Goal: Task Accomplishment & Management: Manage account settings

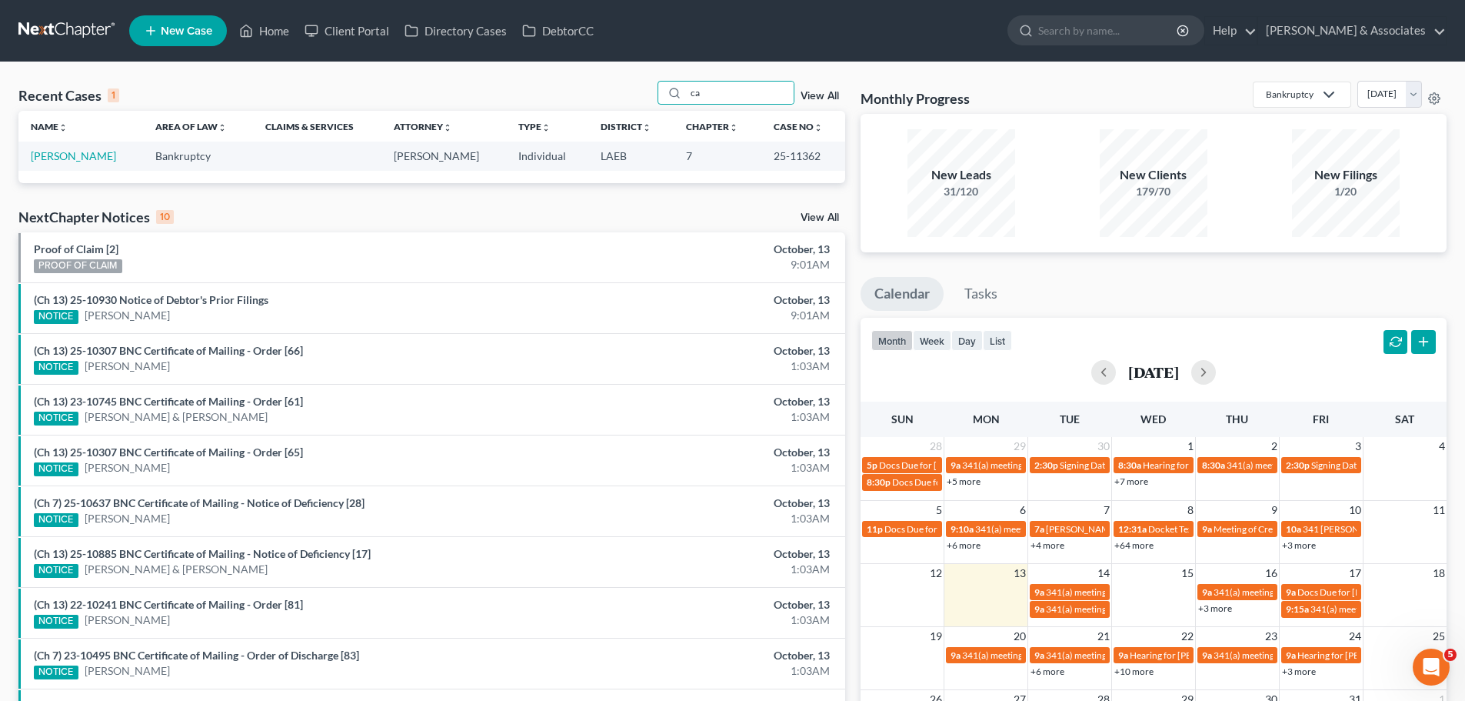
type input "c"
type input "[PERSON_NAME]"
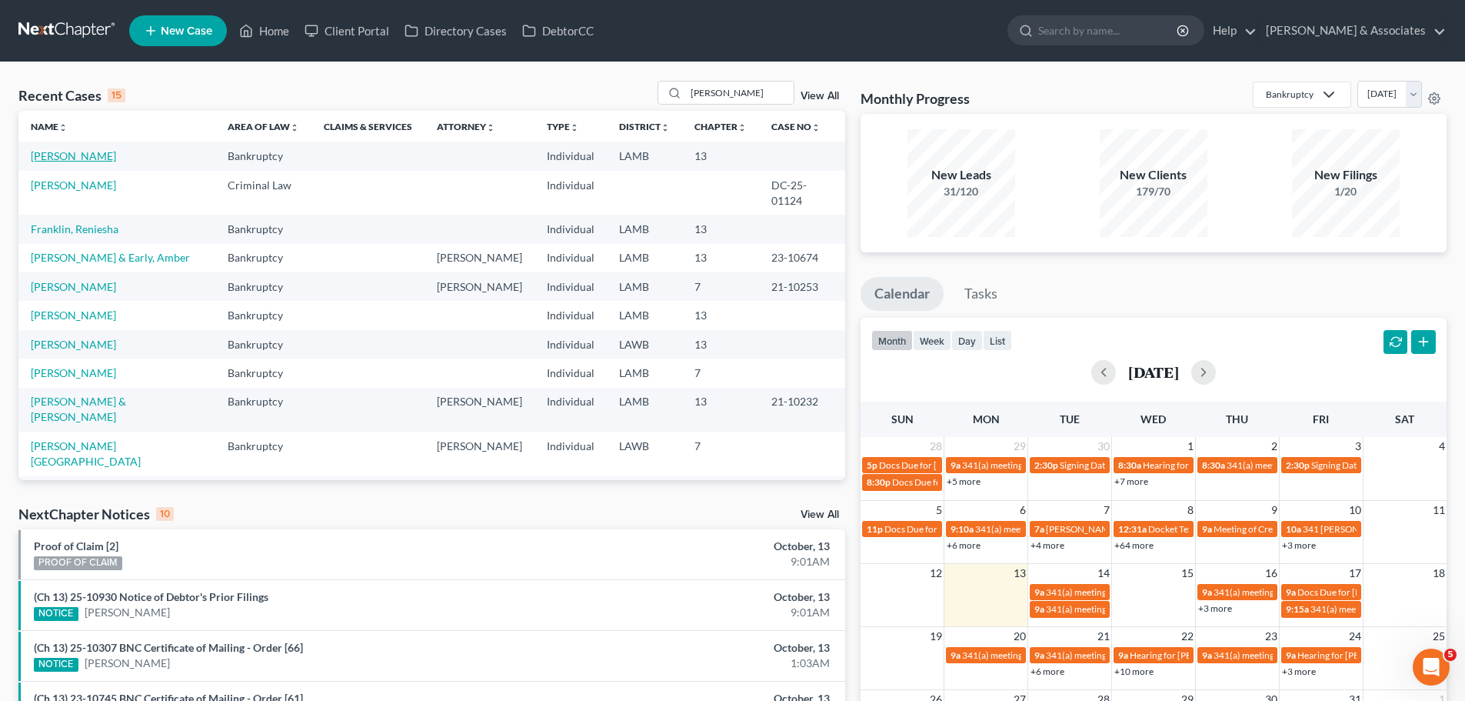
click at [89, 157] on link "[PERSON_NAME]" at bounding box center [73, 155] width 85 height 13
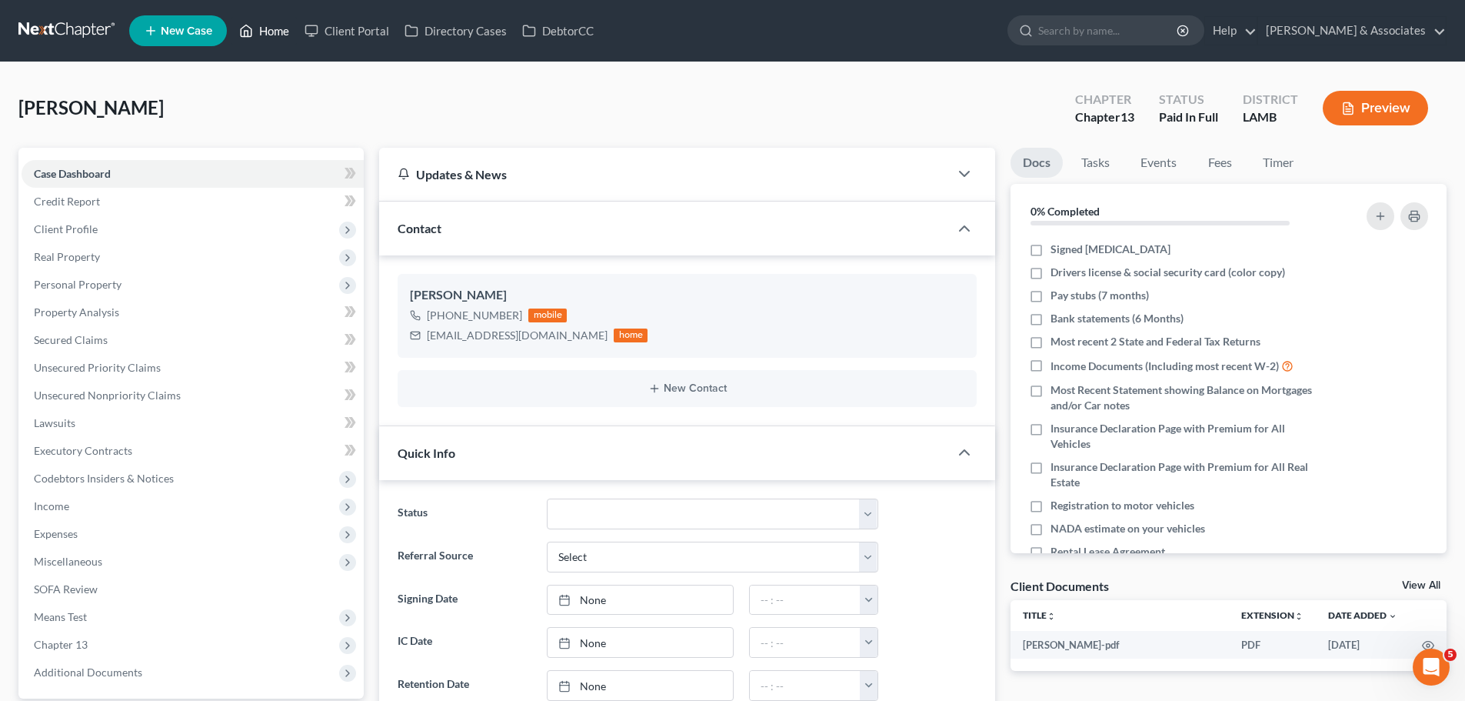
click at [261, 24] on link "Home" at bounding box center [264, 31] width 65 height 28
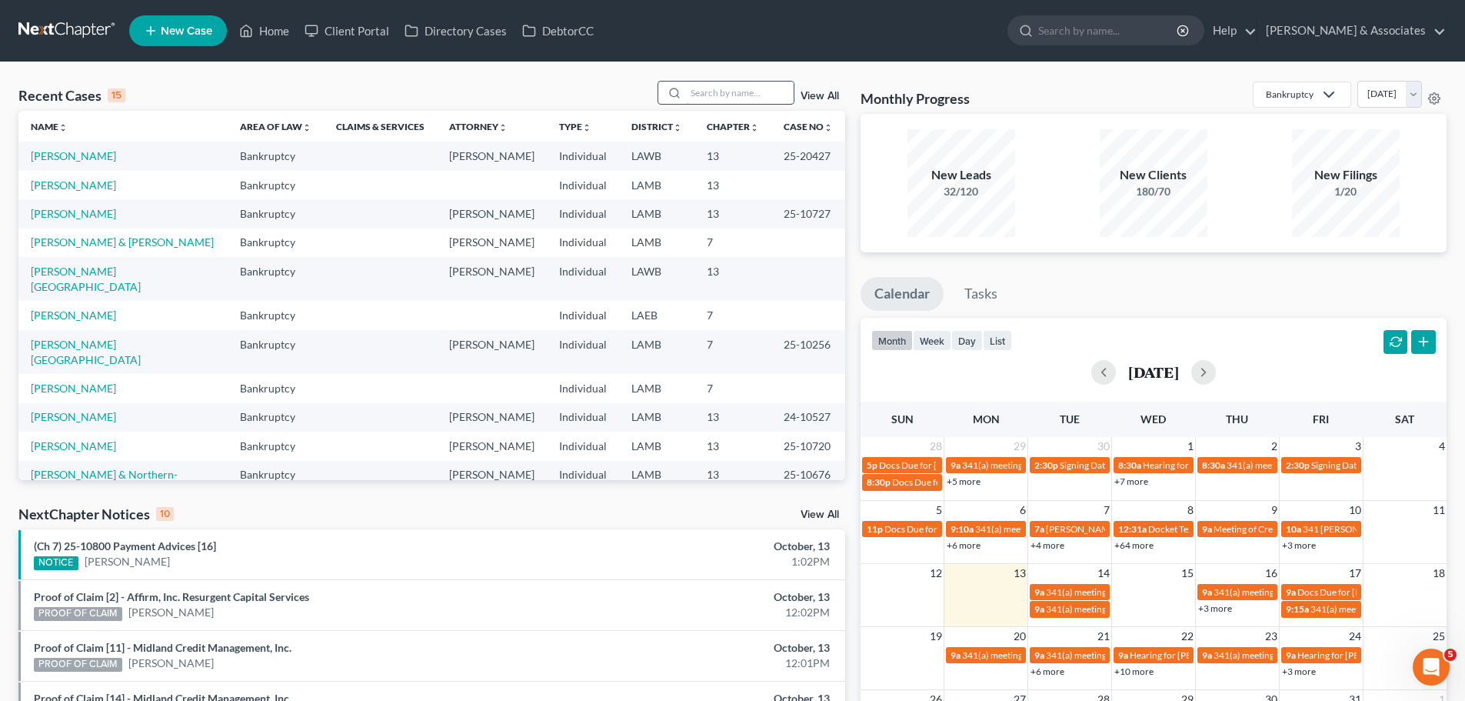
click at [703, 92] on input "search" at bounding box center [740, 93] width 108 height 22
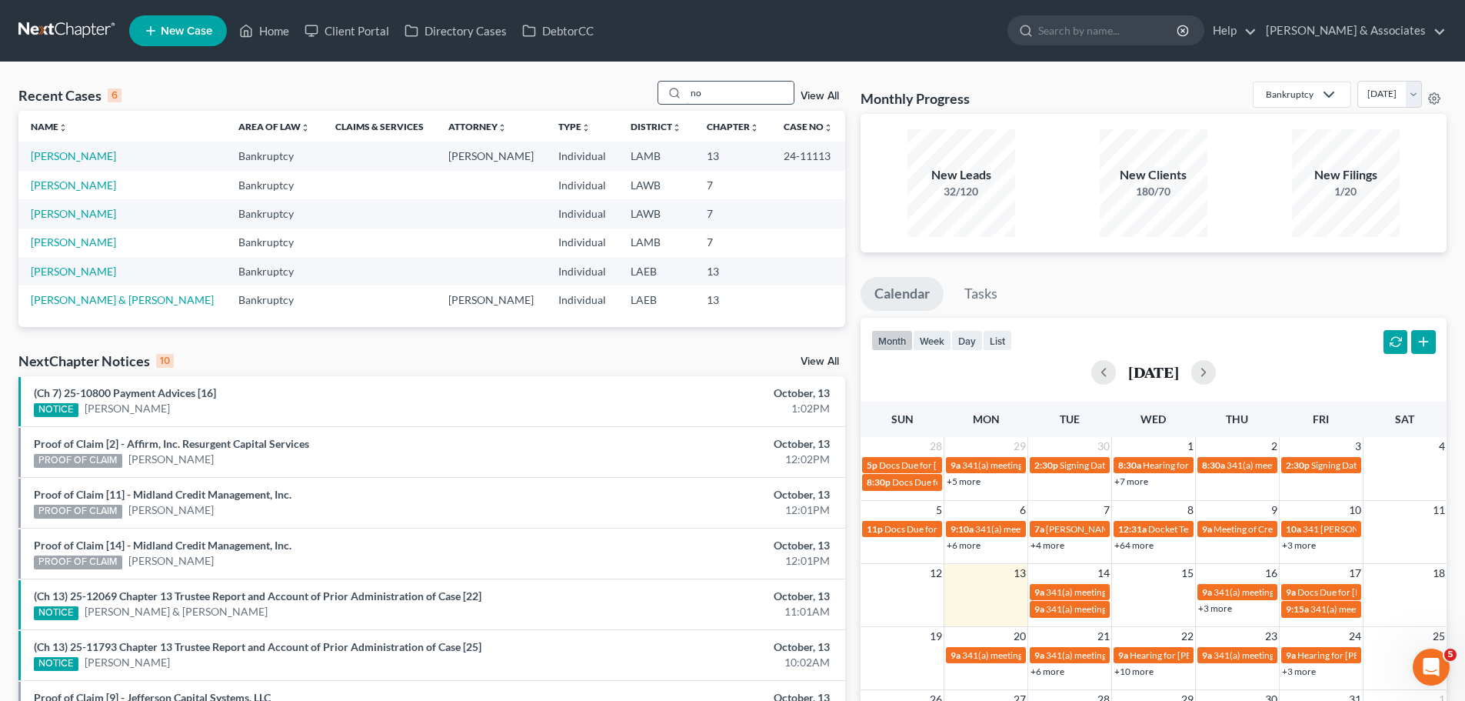
type input "n"
type input "[PERSON_NAME]"
click at [56, 155] on link "[PERSON_NAME]" at bounding box center [73, 155] width 85 height 13
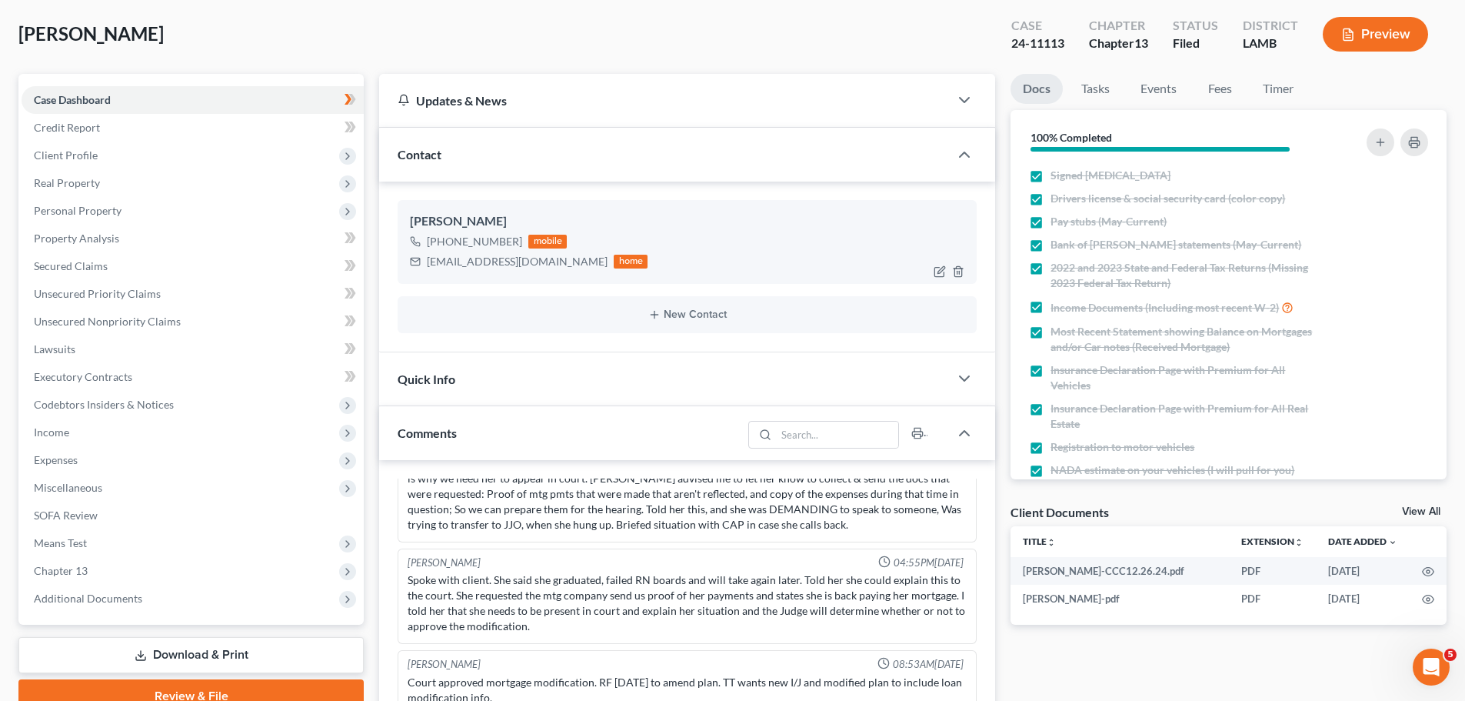
scroll to position [385, 0]
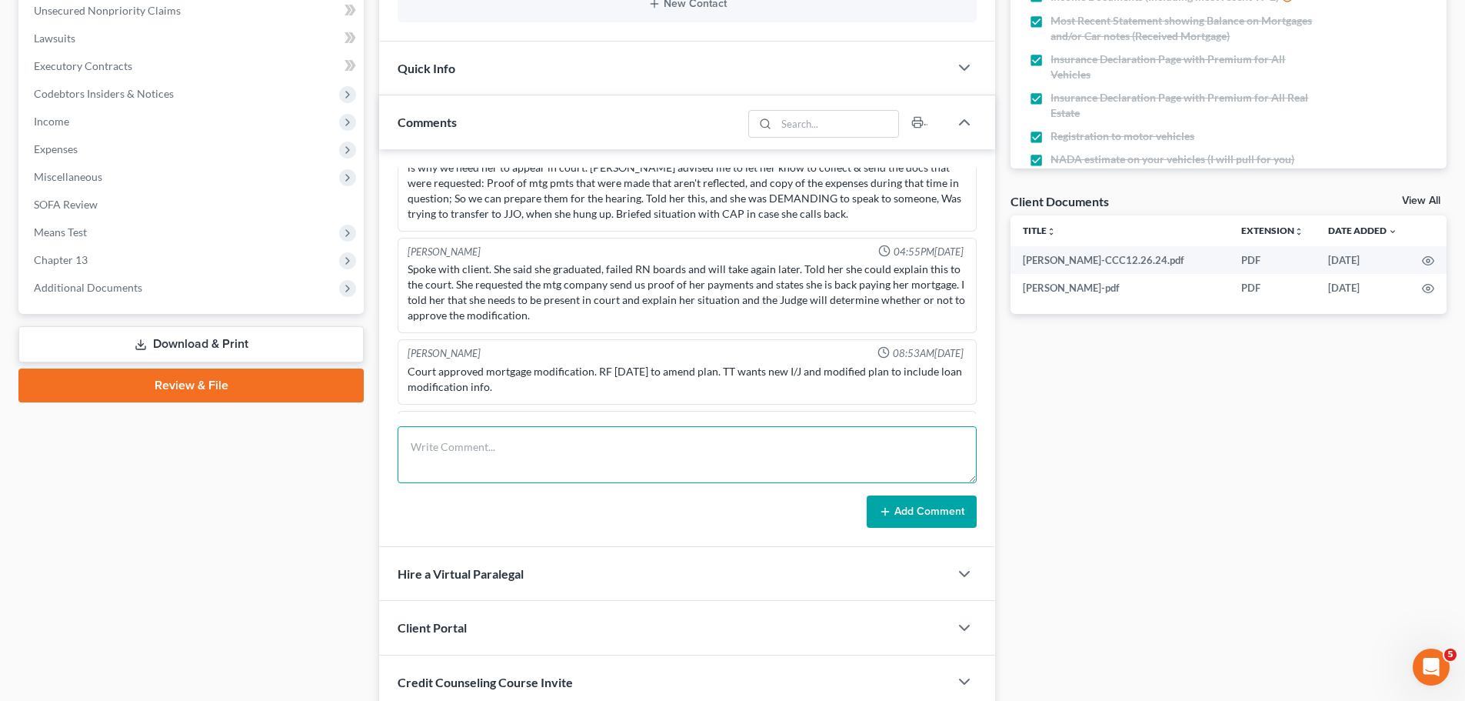
click at [548, 442] on textarea at bounding box center [687, 454] width 579 height 57
type textarea "Called NA, LVM and a text requesting pay stubs from [DATE] to present."
click at [926, 522] on button "Add Comment" at bounding box center [922, 511] width 110 height 32
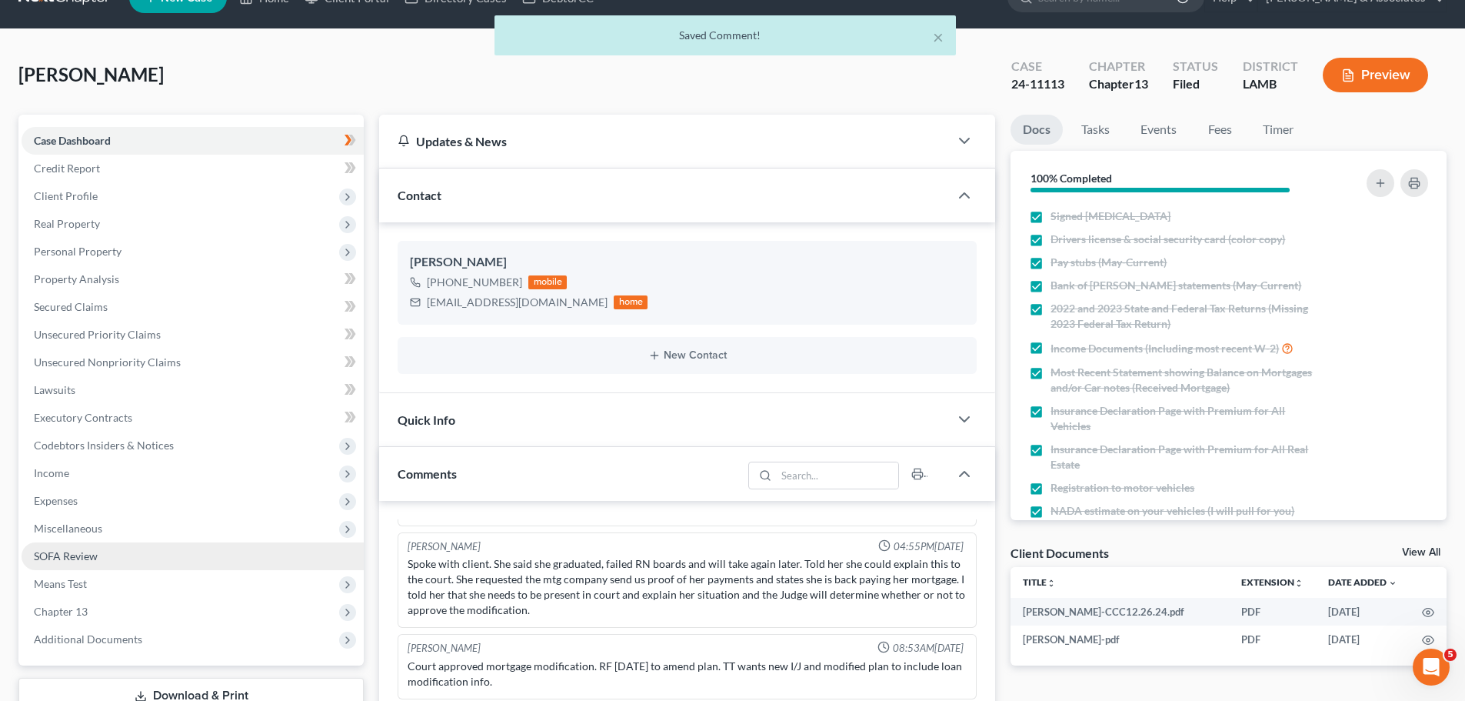
scroll to position [0, 0]
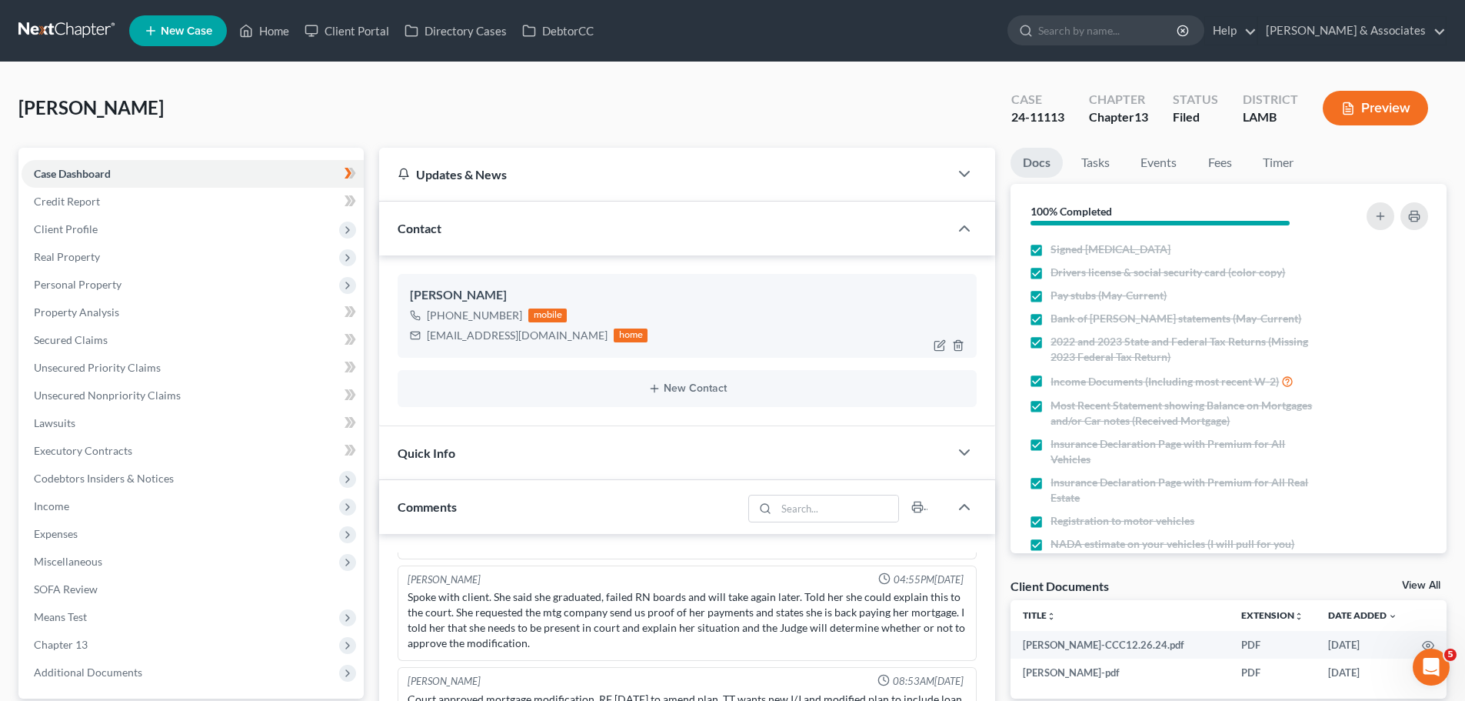
drag, startPoint x: 442, startPoint y: 313, endPoint x: 518, endPoint y: 321, distance: 77.3
click at [518, 321] on div "[PHONE_NUMBER] mobile" at bounding box center [529, 315] width 238 height 20
copy div "[PHONE_NUMBER]"
click at [283, 28] on link "Home" at bounding box center [264, 31] width 65 height 28
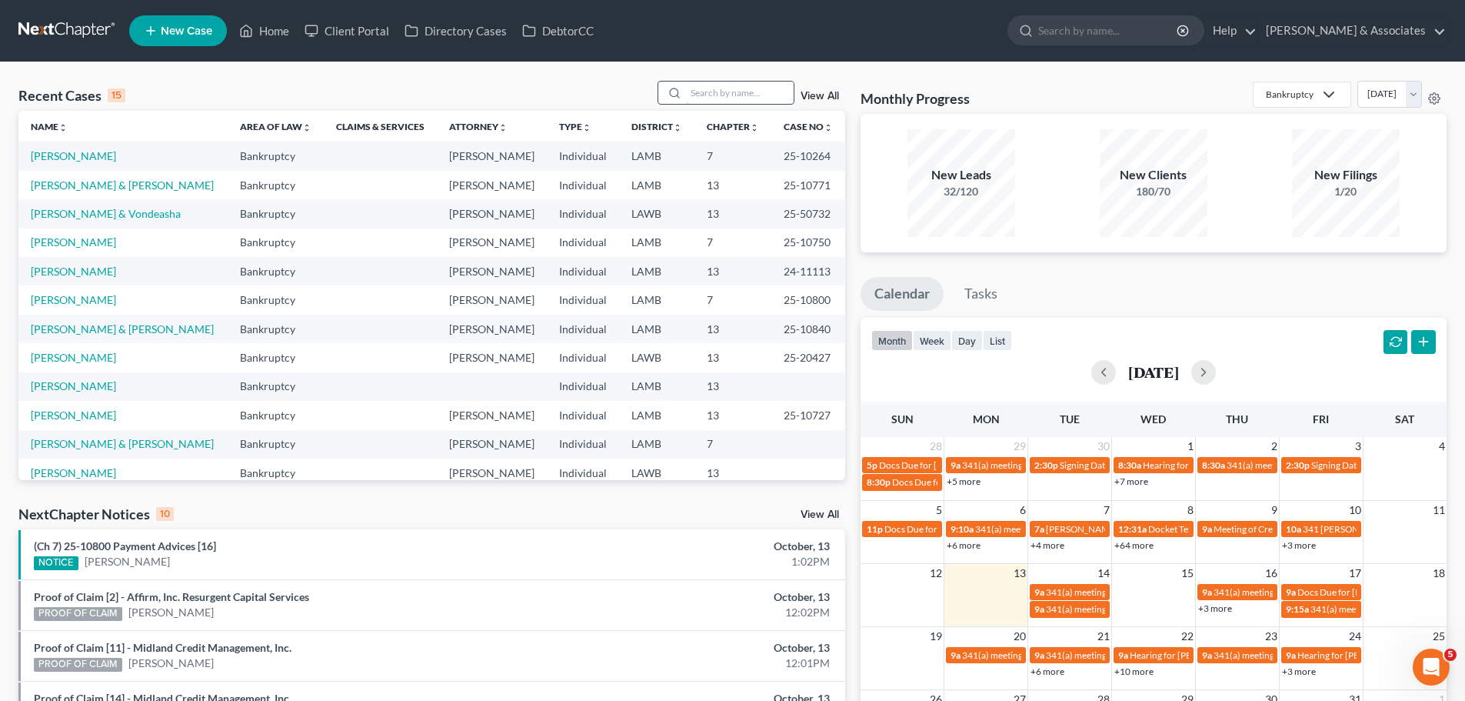
click at [733, 85] on input "search" at bounding box center [740, 93] width 108 height 22
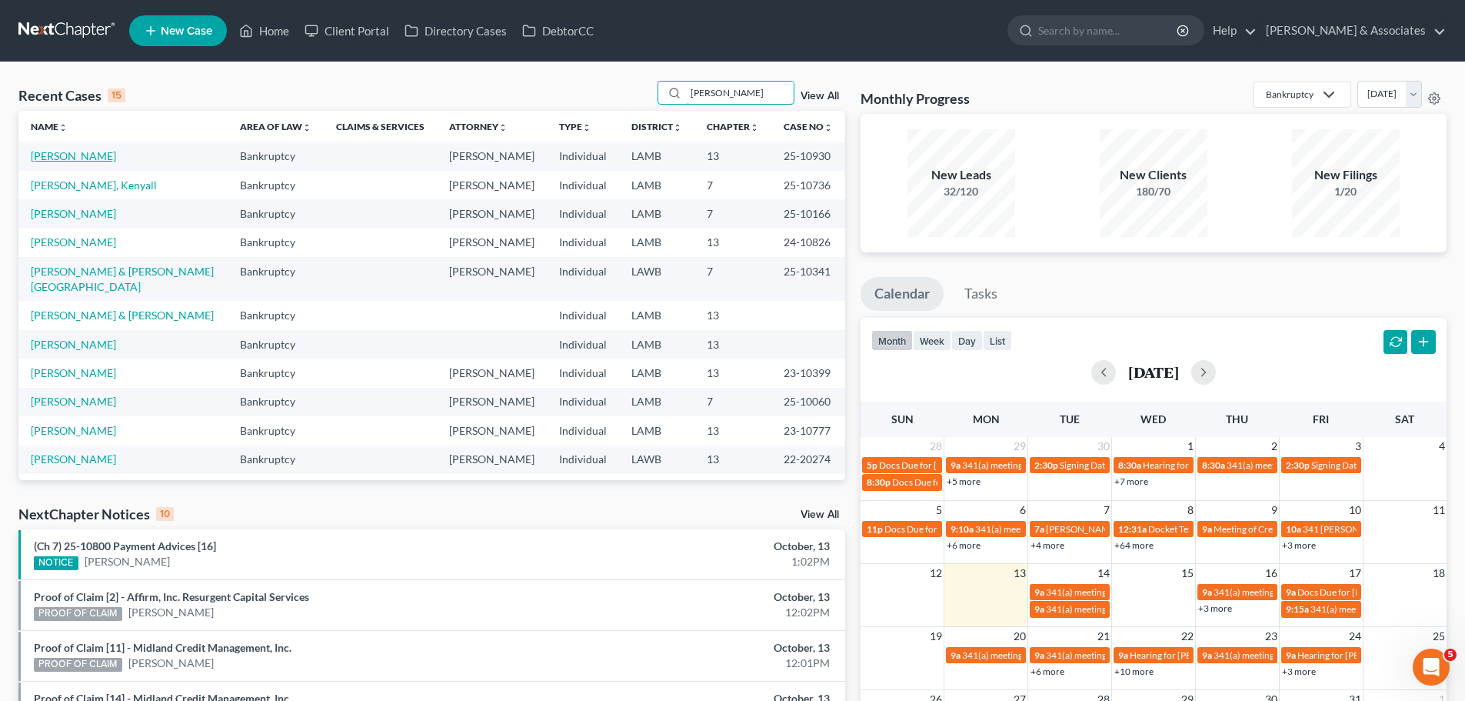
type input "[PERSON_NAME]"
click at [92, 154] on link "[PERSON_NAME]" at bounding box center [73, 155] width 85 height 13
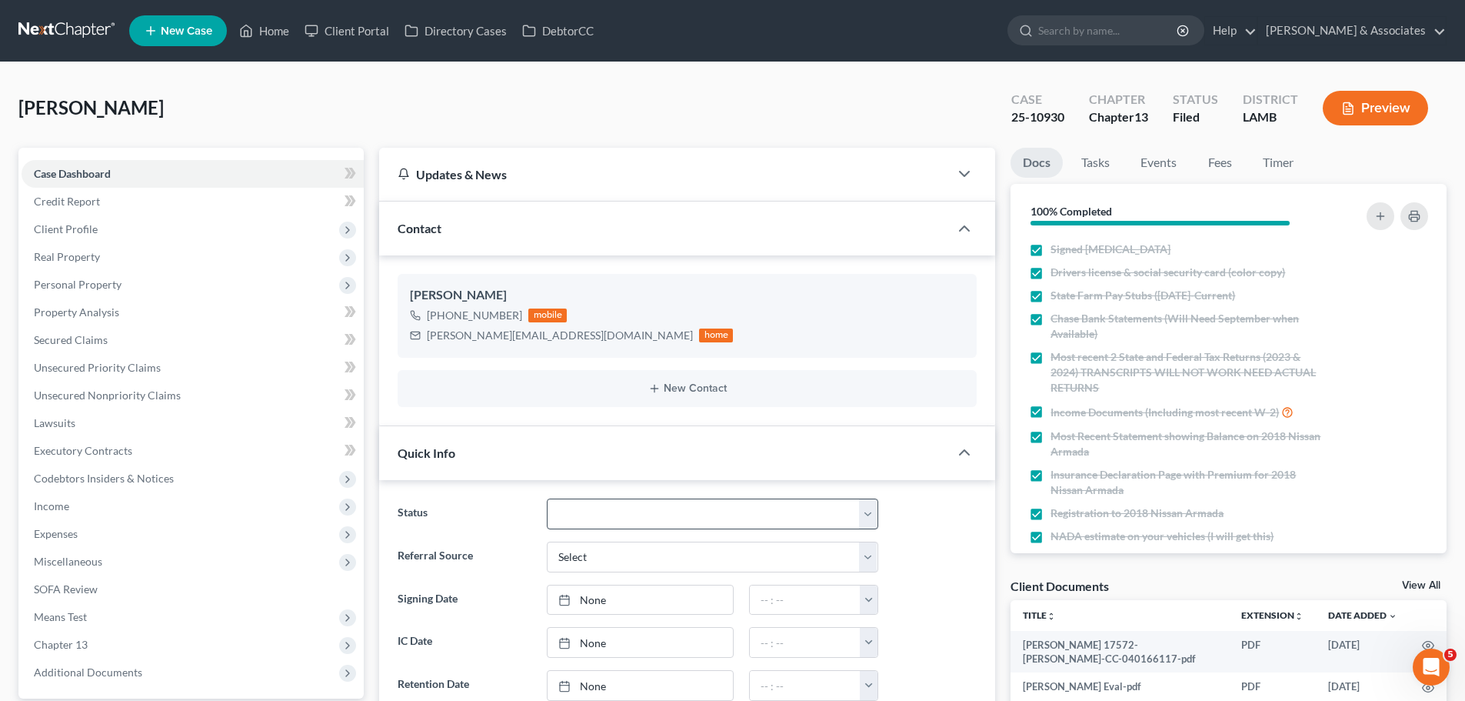
scroll to position [2695, 0]
click at [101, 205] on link "Credit Report" at bounding box center [193, 202] width 342 height 28
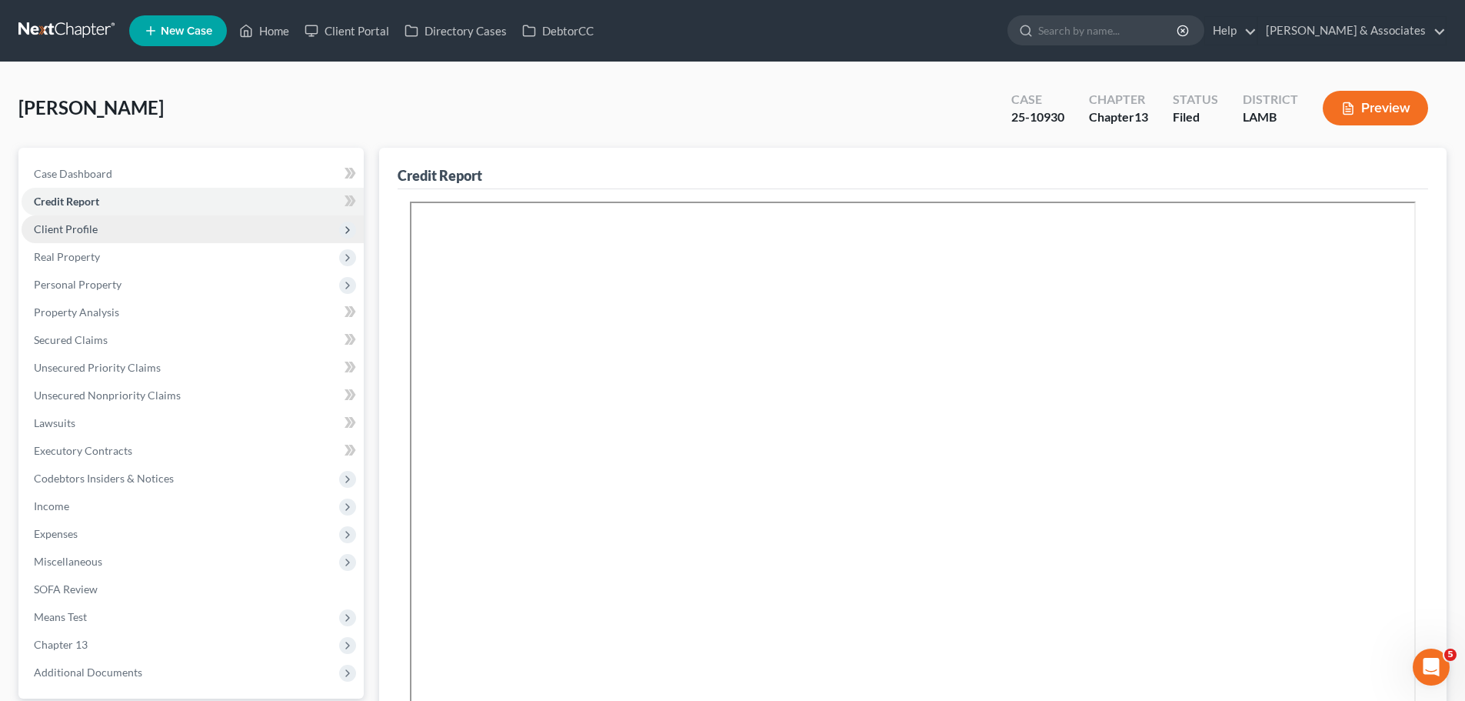
click at [104, 222] on span "Client Profile" at bounding box center [193, 229] width 342 height 28
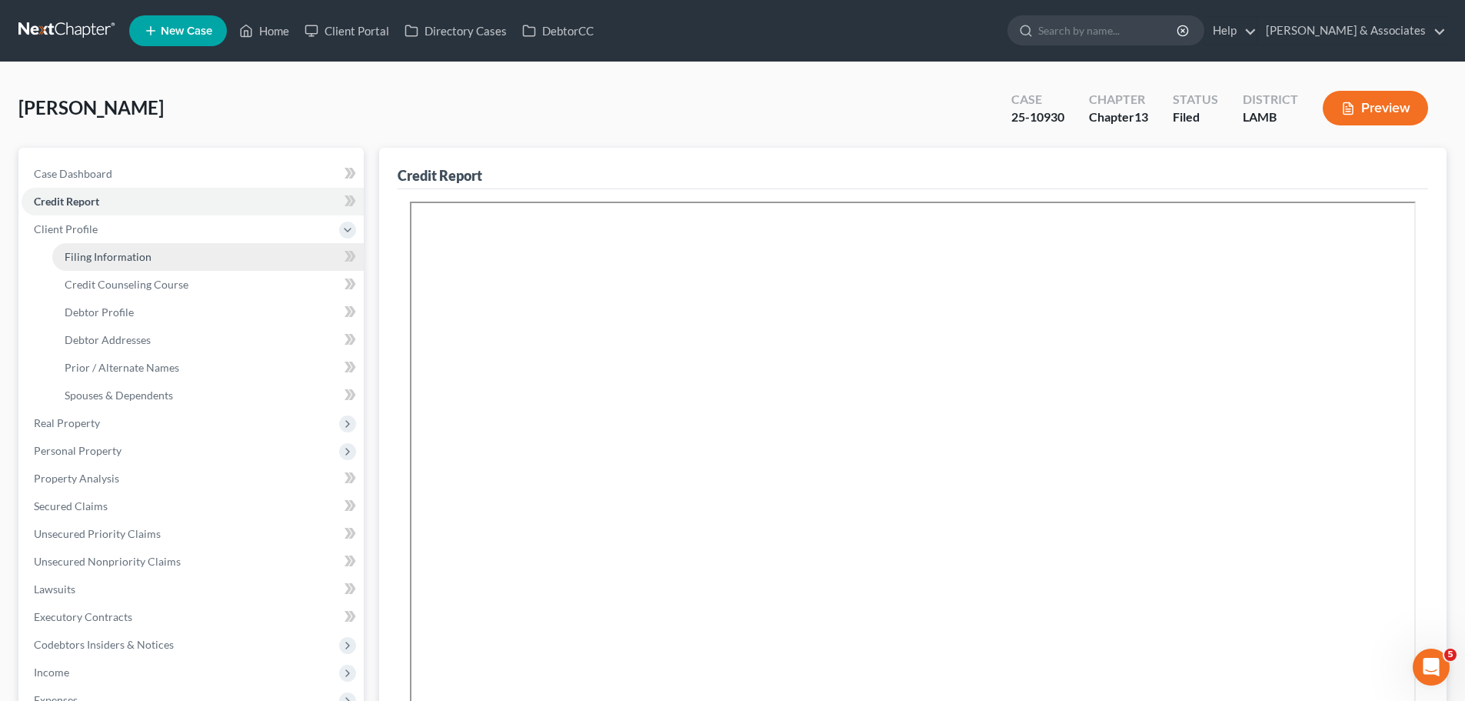
click at [104, 252] on span "Filing Information" at bounding box center [108, 256] width 87 height 13
select select "1"
select select "0"
select select "3"
select select "19"
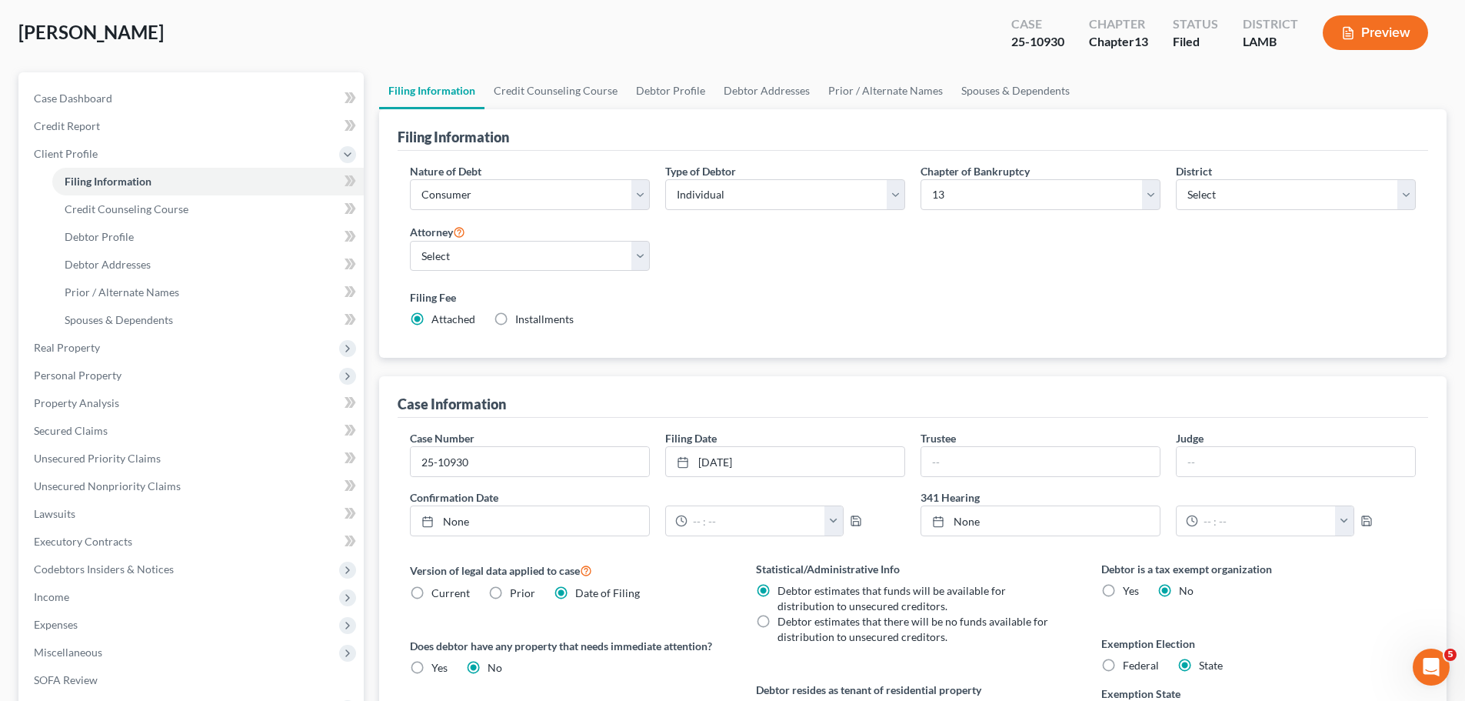
scroll to position [77, 0]
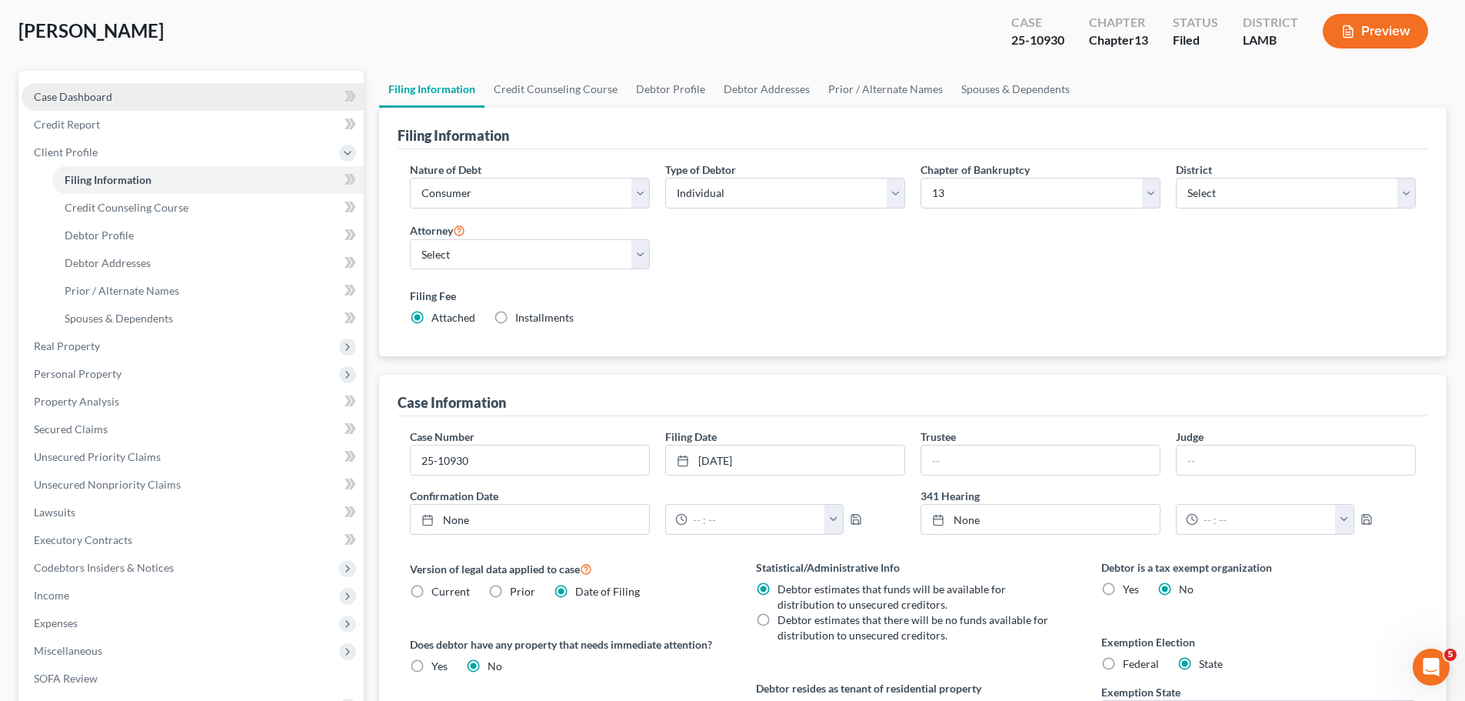
click at [82, 105] on link "Case Dashboard" at bounding box center [193, 97] width 342 height 28
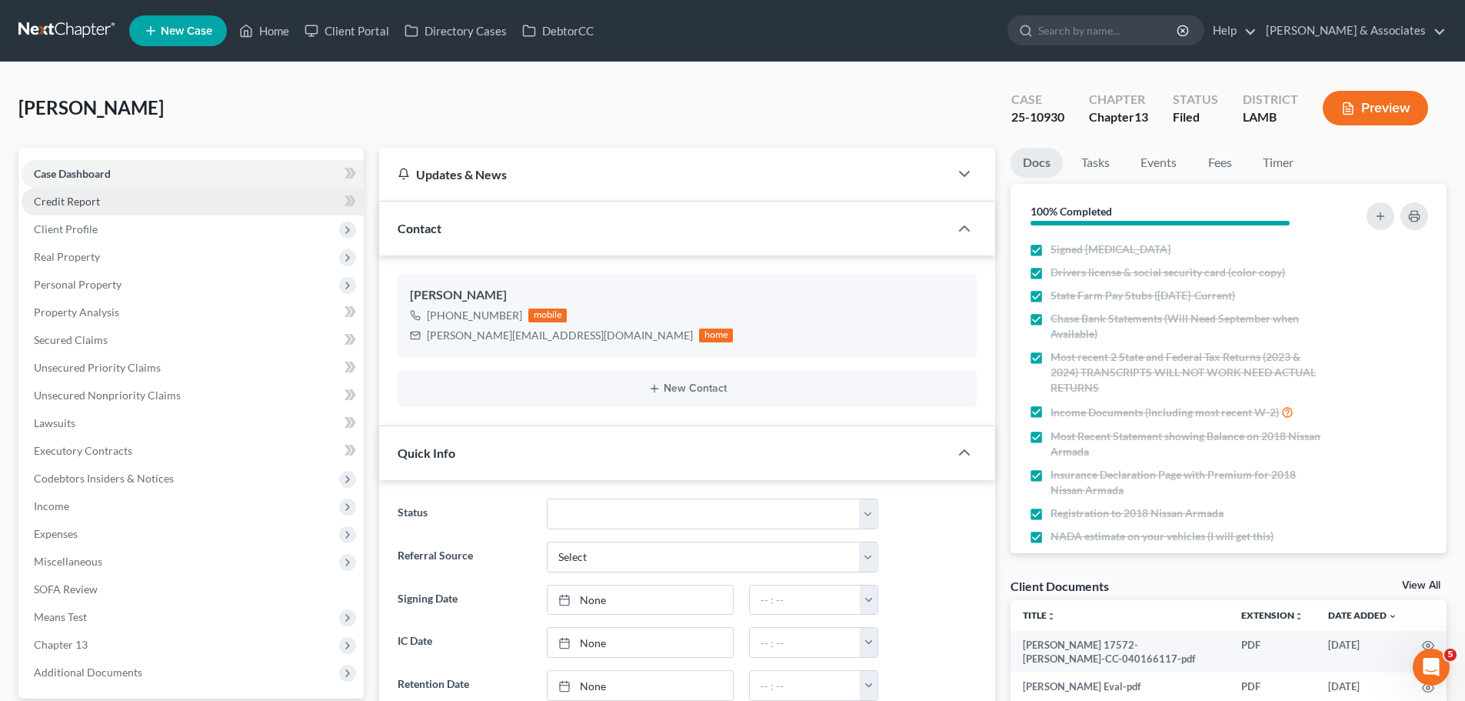
scroll to position [2695, 0]
drag, startPoint x: 445, startPoint y: 318, endPoint x: 515, endPoint y: 324, distance: 71.0
click at [515, 324] on div "[PHONE_NUMBER] mobile" at bounding box center [571, 315] width 323 height 20
click at [451, 328] on div "[PERSON_NAME][EMAIL_ADDRESS][DOMAIN_NAME]" at bounding box center [560, 335] width 266 height 15
drag, startPoint x: 442, startPoint y: 312, endPoint x: 515, endPoint y: 318, distance: 74.2
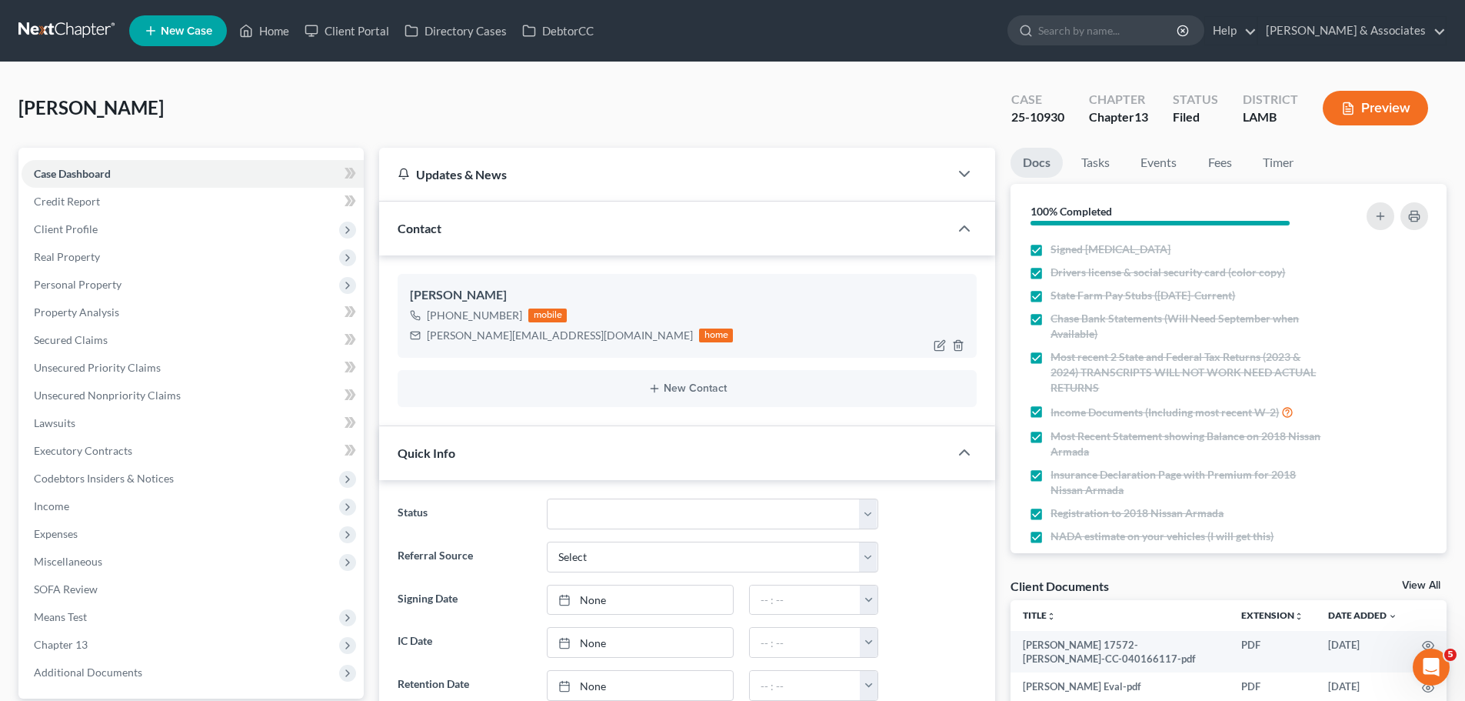
click at [515, 318] on div "[PHONE_NUMBER]" at bounding box center [474, 315] width 95 height 15
copy div "[PHONE_NUMBER]"
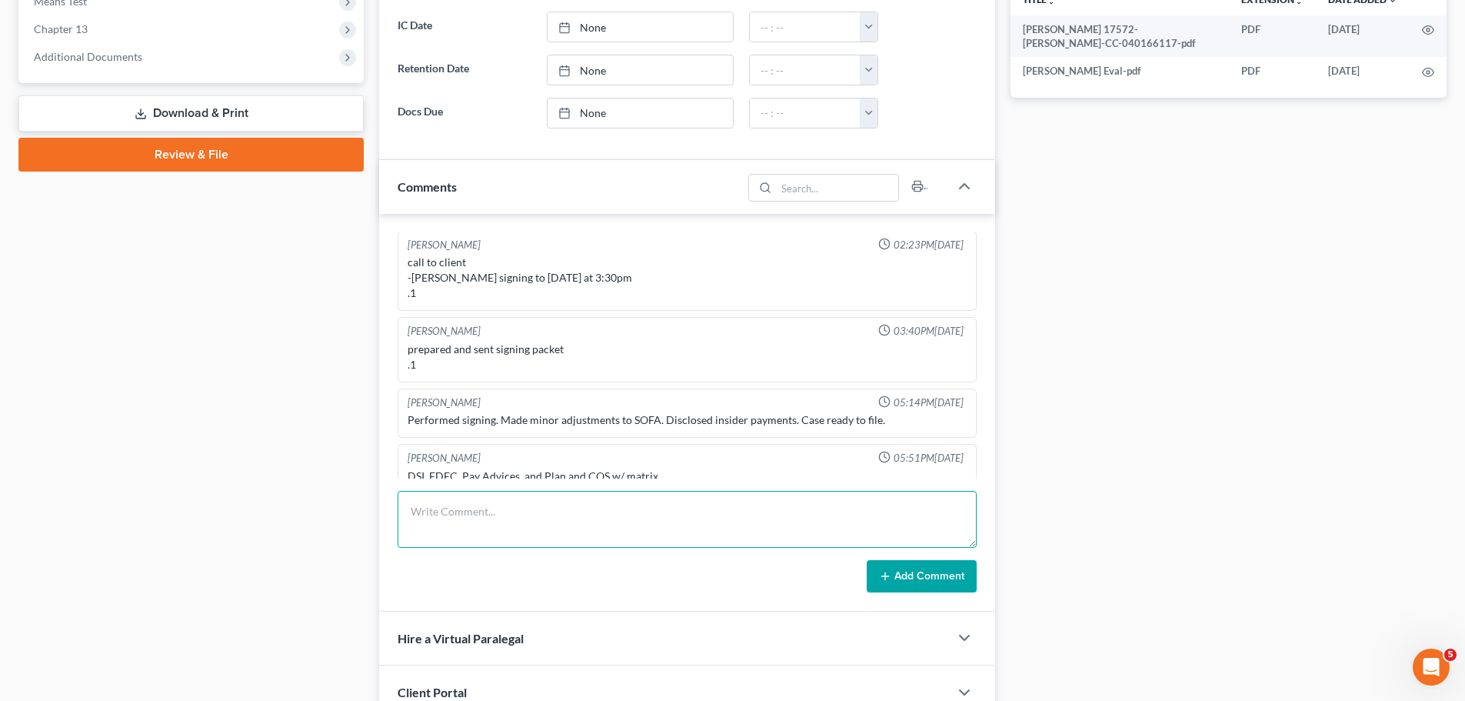
click at [501, 519] on textarea at bounding box center [687, 519] width 579 height 57
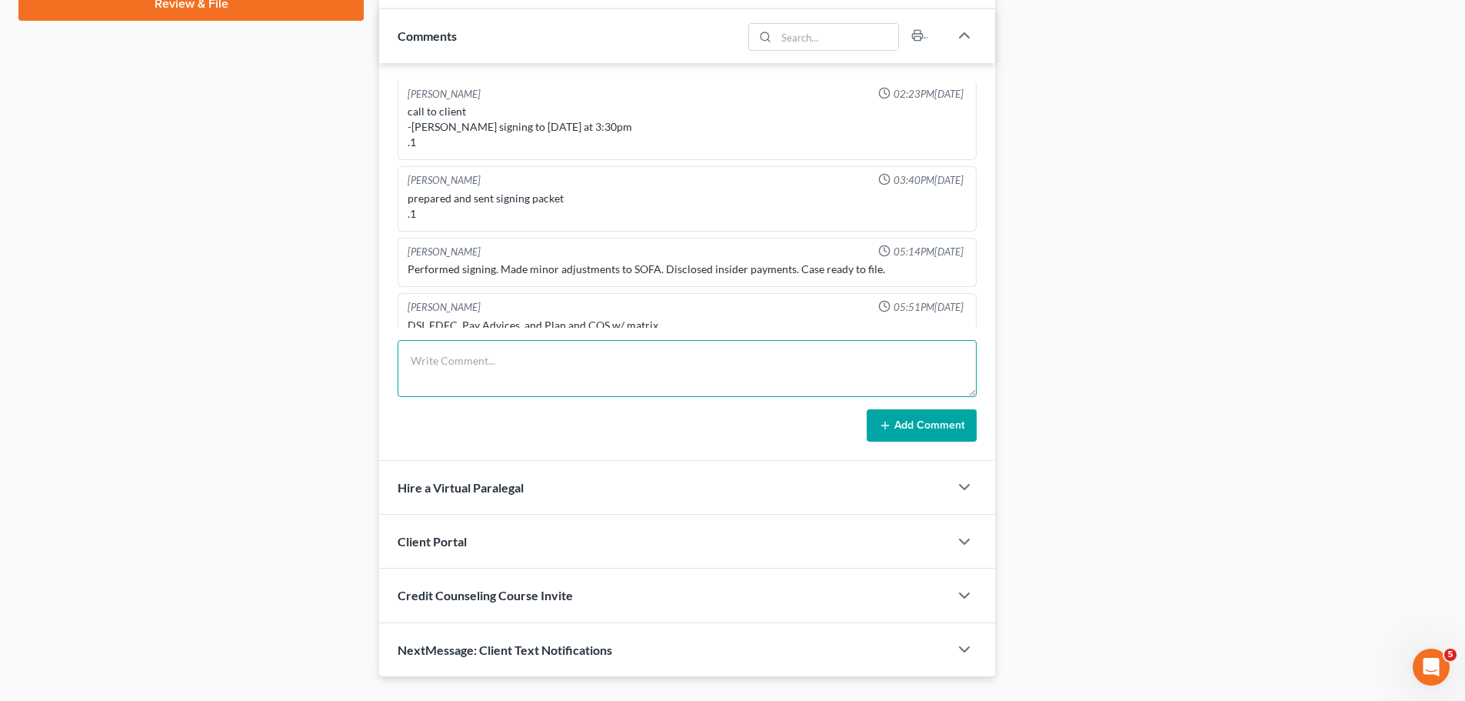
scroll to position [769, 0]
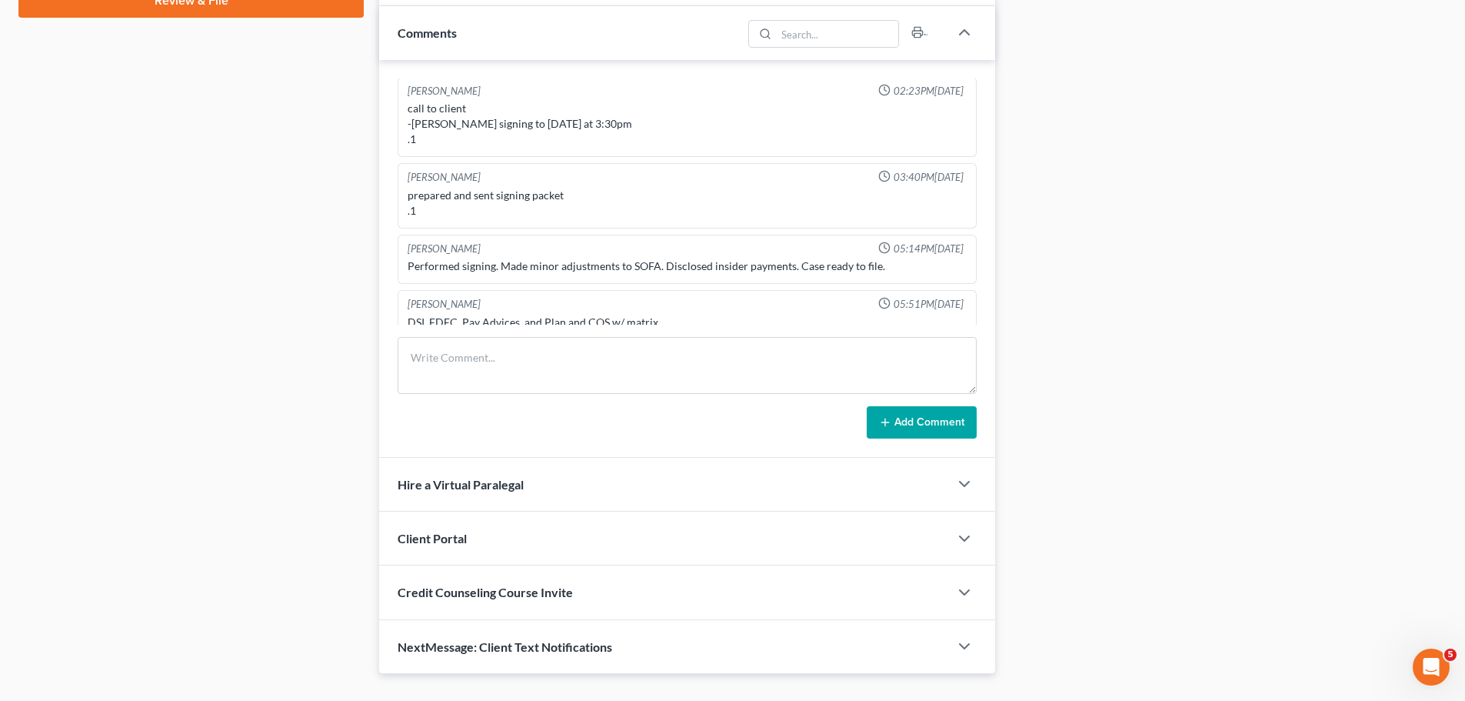
click at [532, 335] on div "[PERSON_NAME] 09:55AM[DATE] Did eval with [PERSON_NAME], filed a ch 7 in [DATE]…" at bounding box center [687, 259] width 616 height 398
click at [476, 365] on textarea at bounding box center [687, 365] width 579 height 57
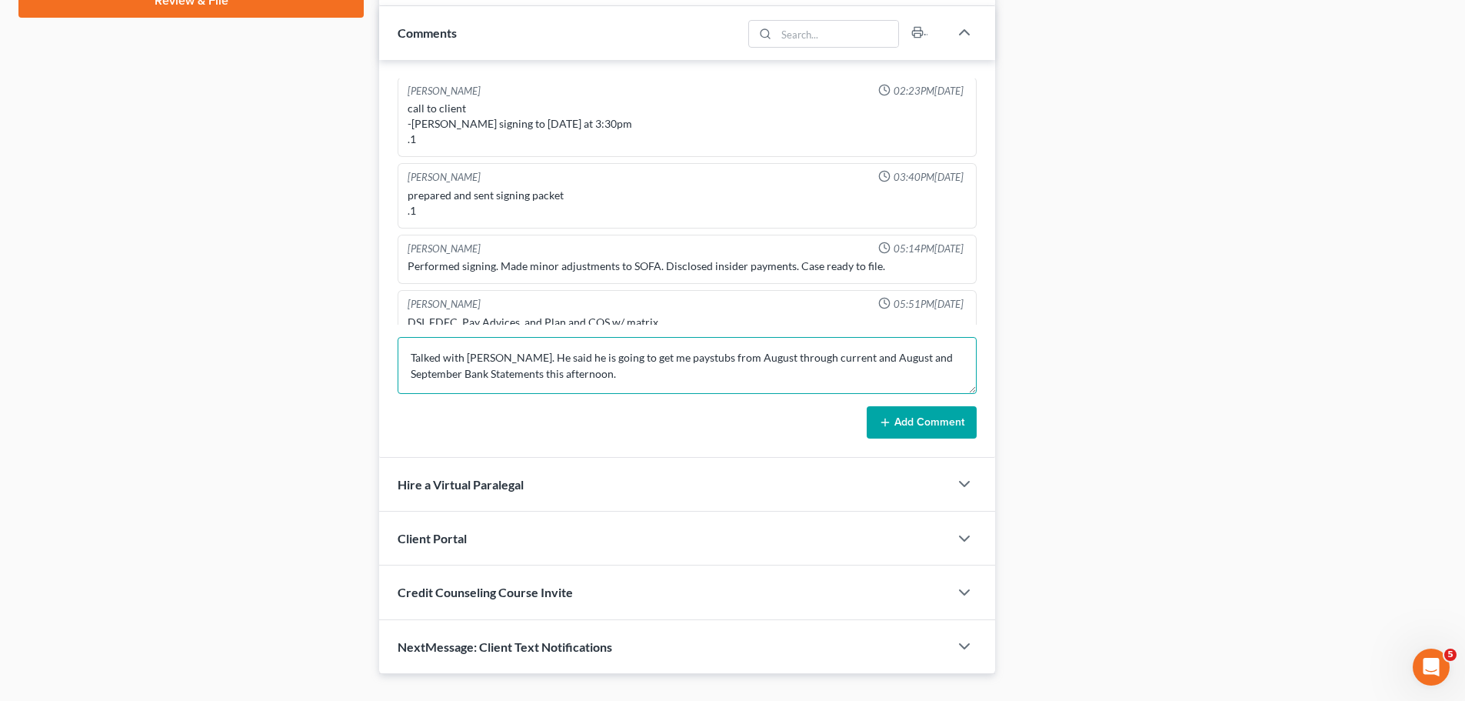
type textarea "Talked with [PERSON_NAME]. He said he is going to get me paystubs from August t…"
click at [923, 410] on button "Add Comment" at bounding box center [922, 422] width 110 height 32
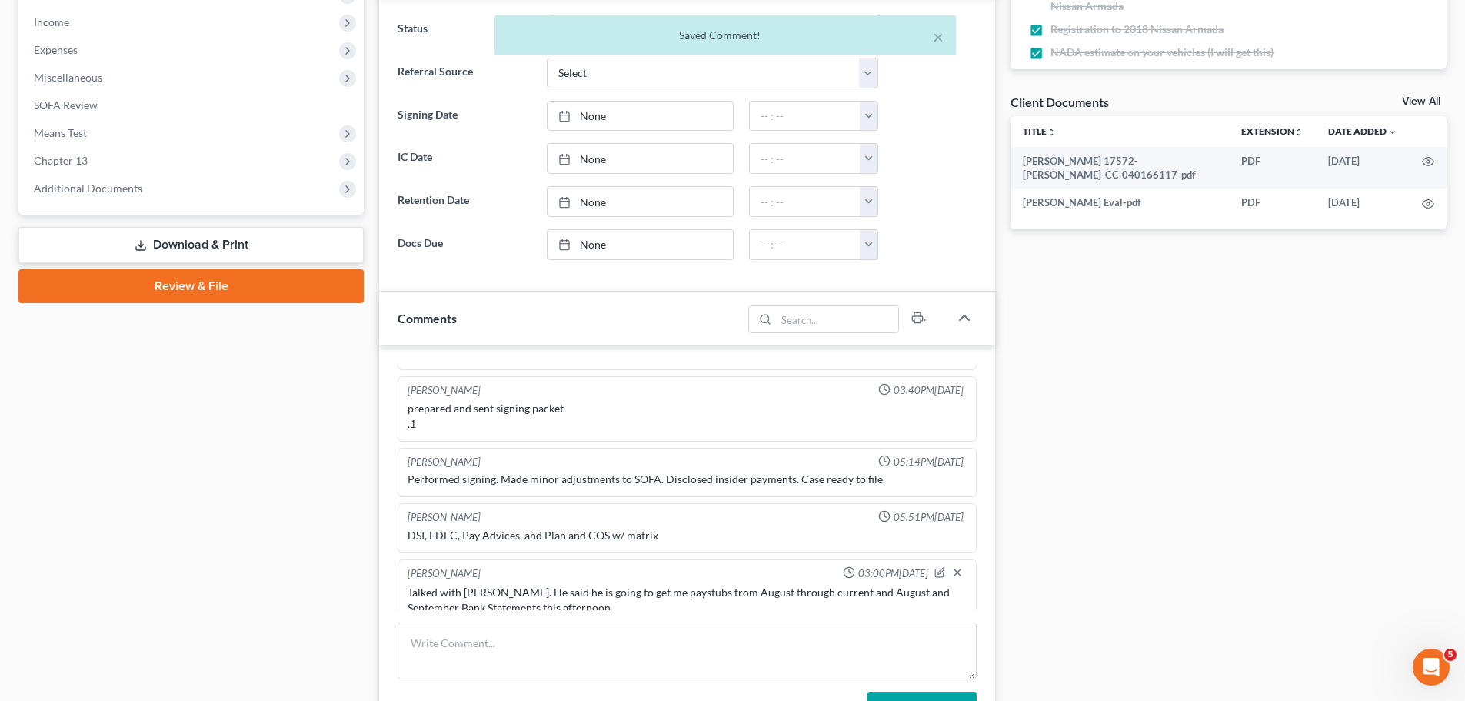
scroll to position [462, 0]
